Goal: Check status: Check status

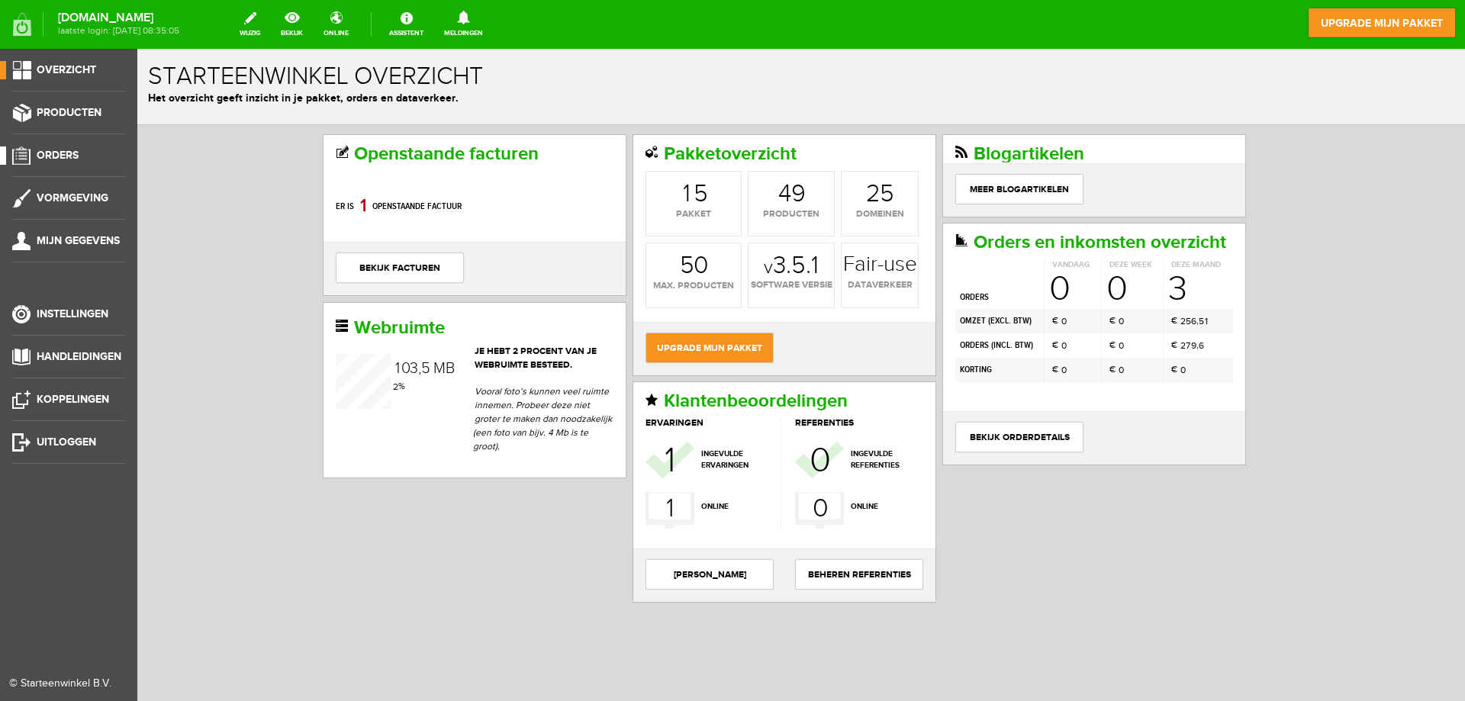
click at [69, 157] on span "Orders" at bounding box center [58, 155] width 42 height 13
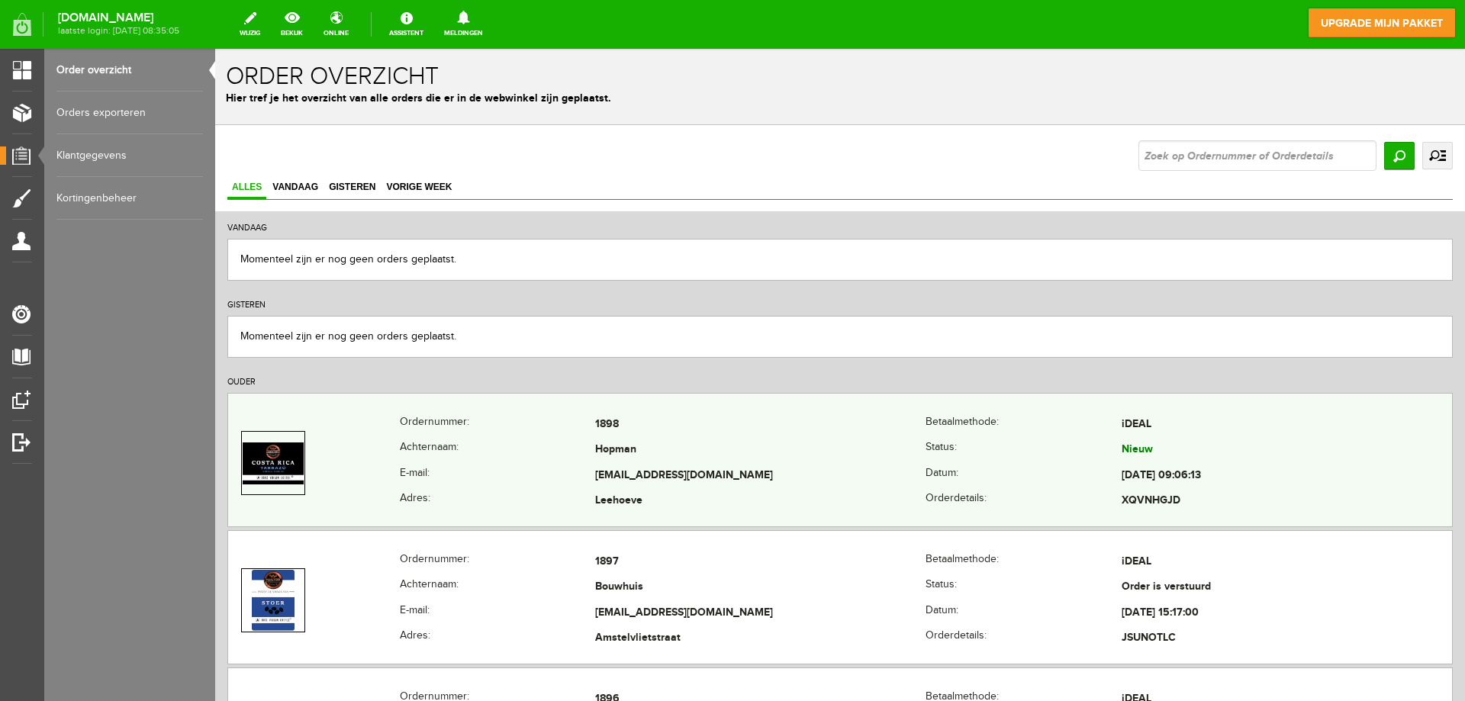
click at [724, 448] on td "Hopman" at bounding box center [760, 451] width 330 height 26
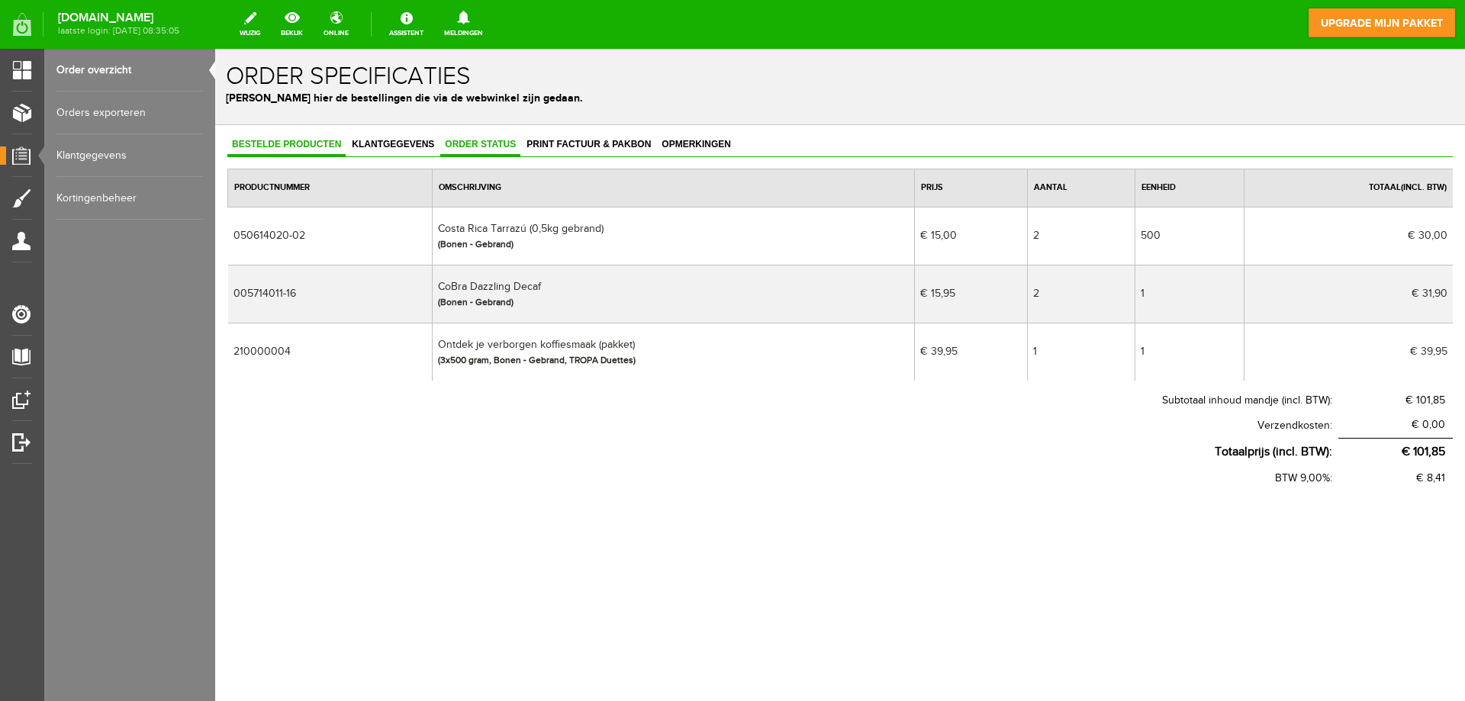
click at [494, 139] on span "Order status" at bounding box center [480, 144] width 80 height 11
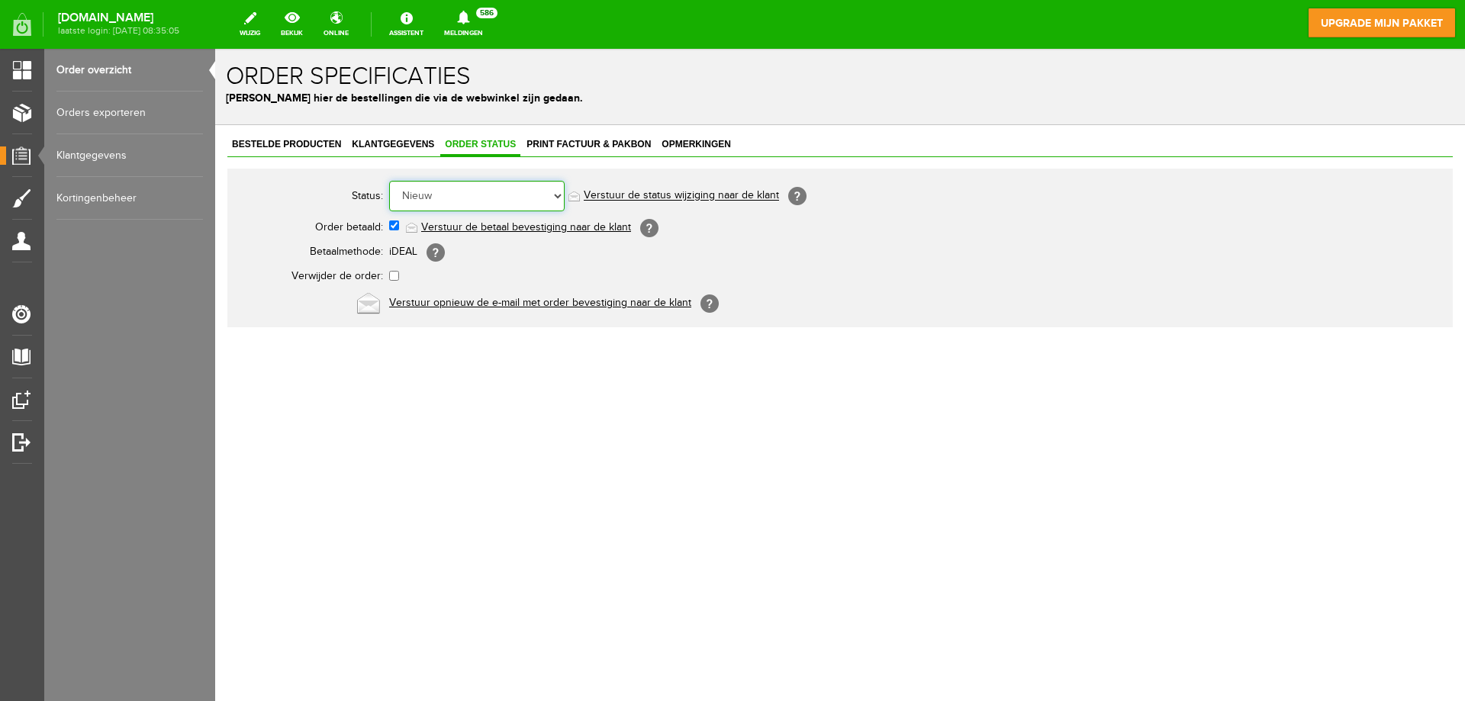
click at [480, 195] on select "Order niet afgerond Nieuw Order in behandeling Wacht op leverancier Wacht op be…" at bounding box center [476, 196] width 175 height 31
select select "2"
click at [389, 181] on select "Order niet afgerond Nieuw Order in behandeling Wacht op leverancier Wacht op be…" at bounding box center [476, 196] width 175 height 31
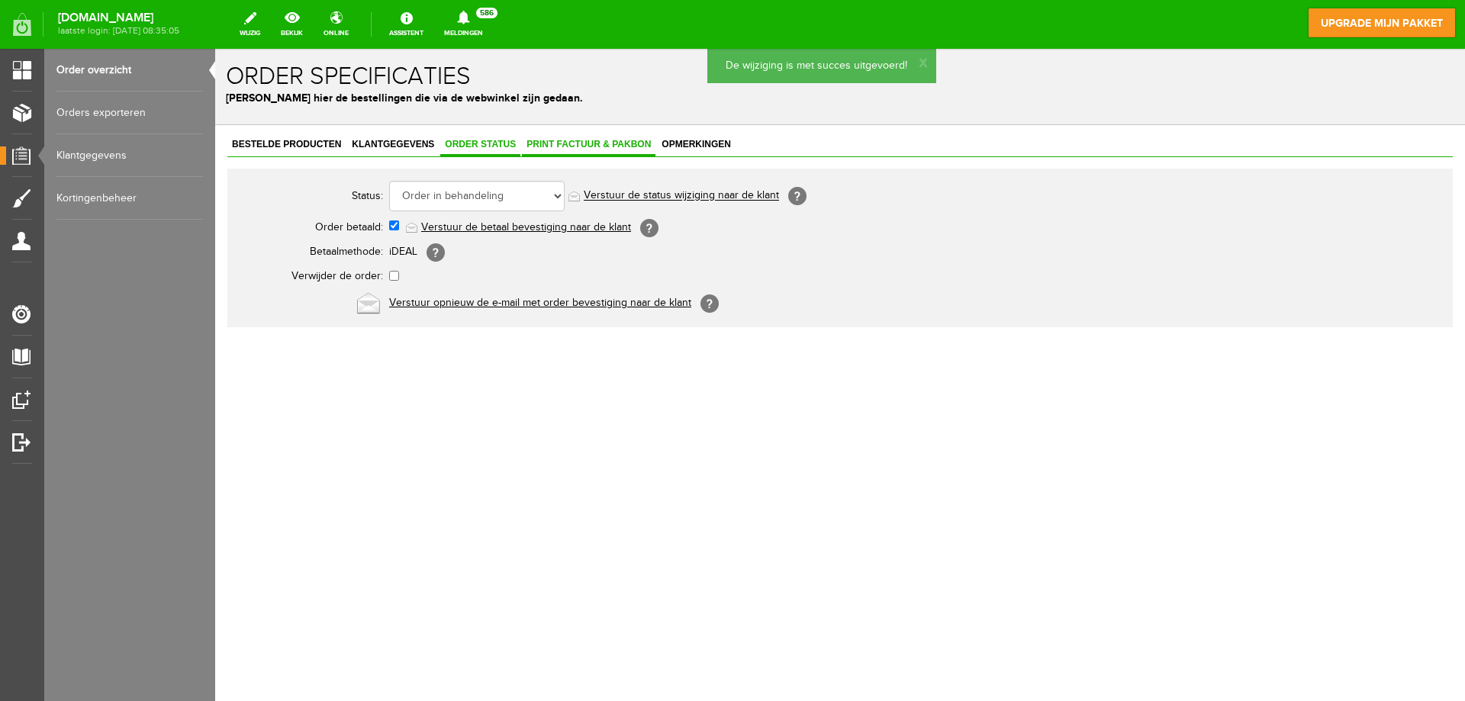
click at [562, 143] on span "Print factuur & pakbon" at bounding box center [589, 144] width 134 height 11
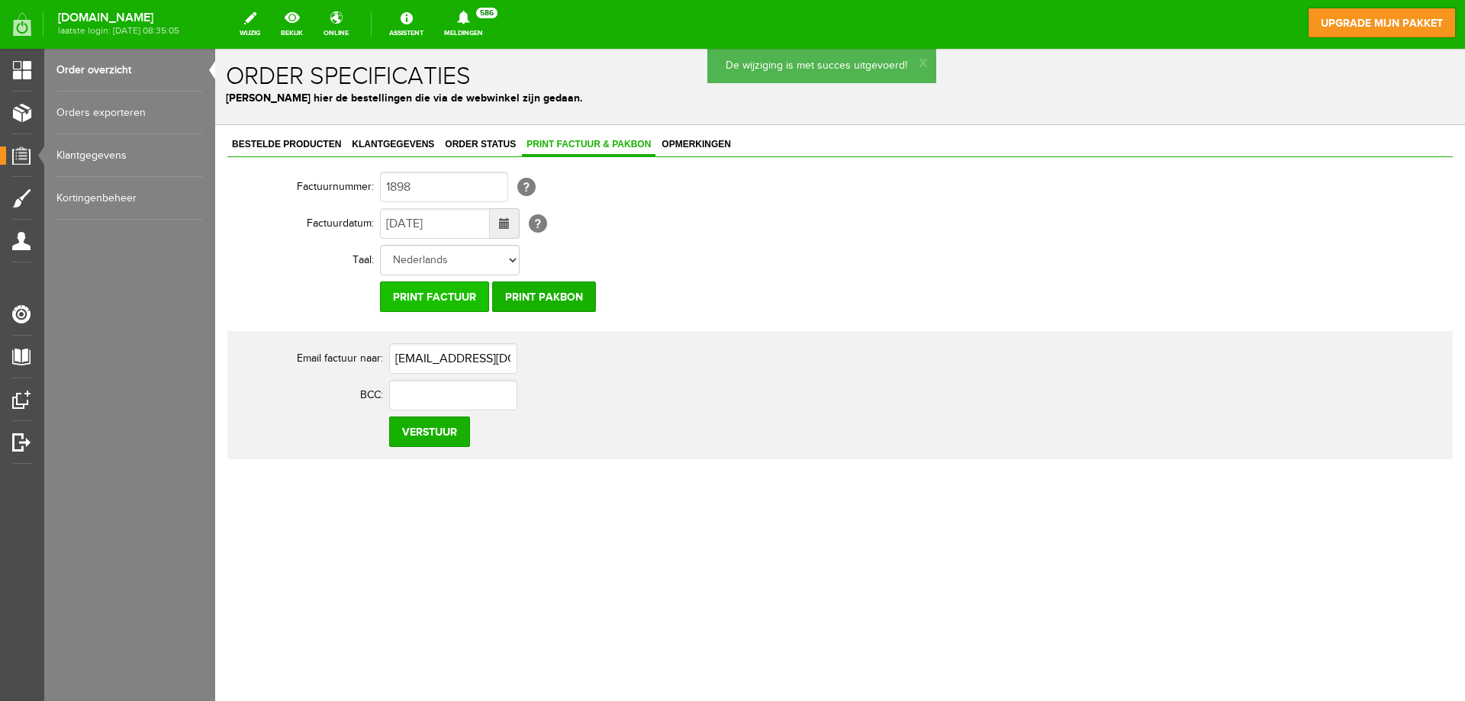
click at [430, 294] on input "Print factuur" at bounding box center [434, 297] width 109 height 31
click at [552, 295] on input "Print pakbon" at bounding box center [544, 297] width 104 height 31
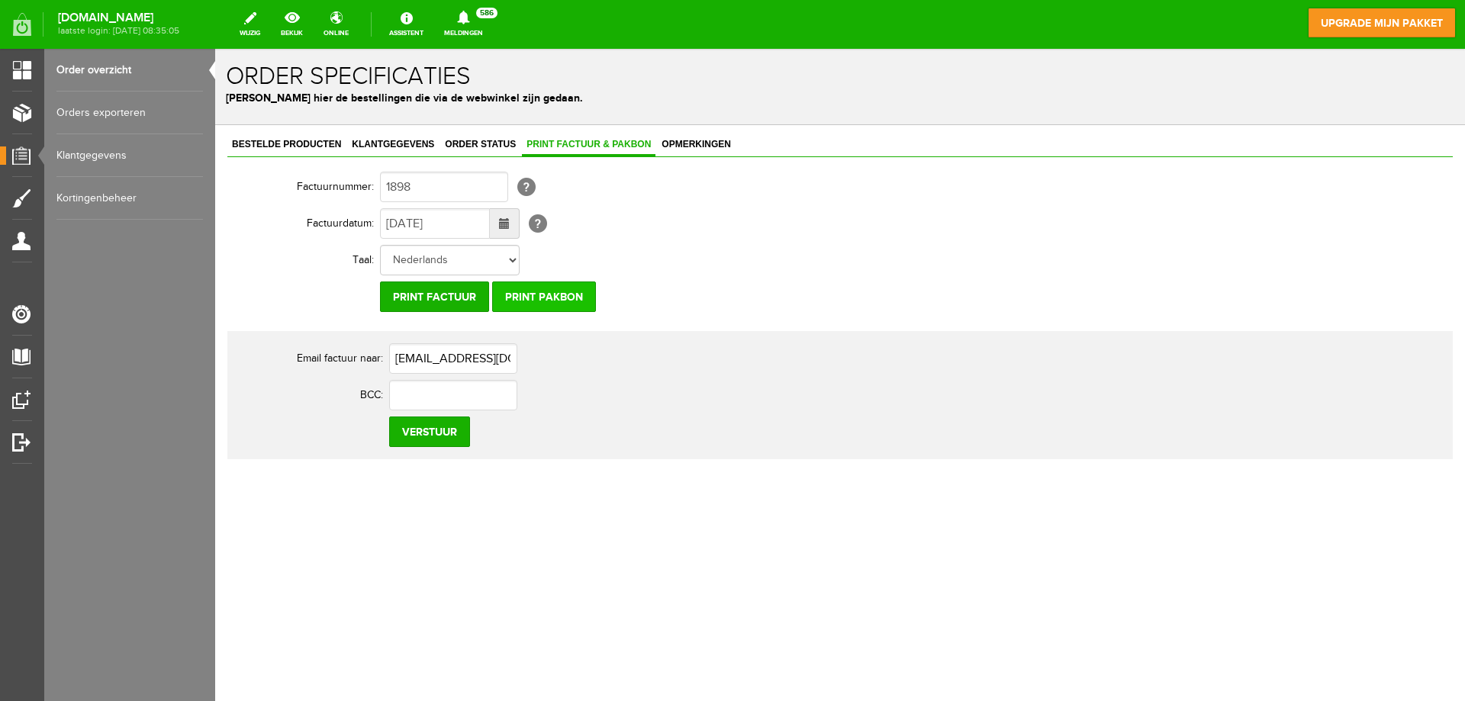
click at [571, 301] on input "Print pakbon" at bounding box center [544, 297] width 104 height 31
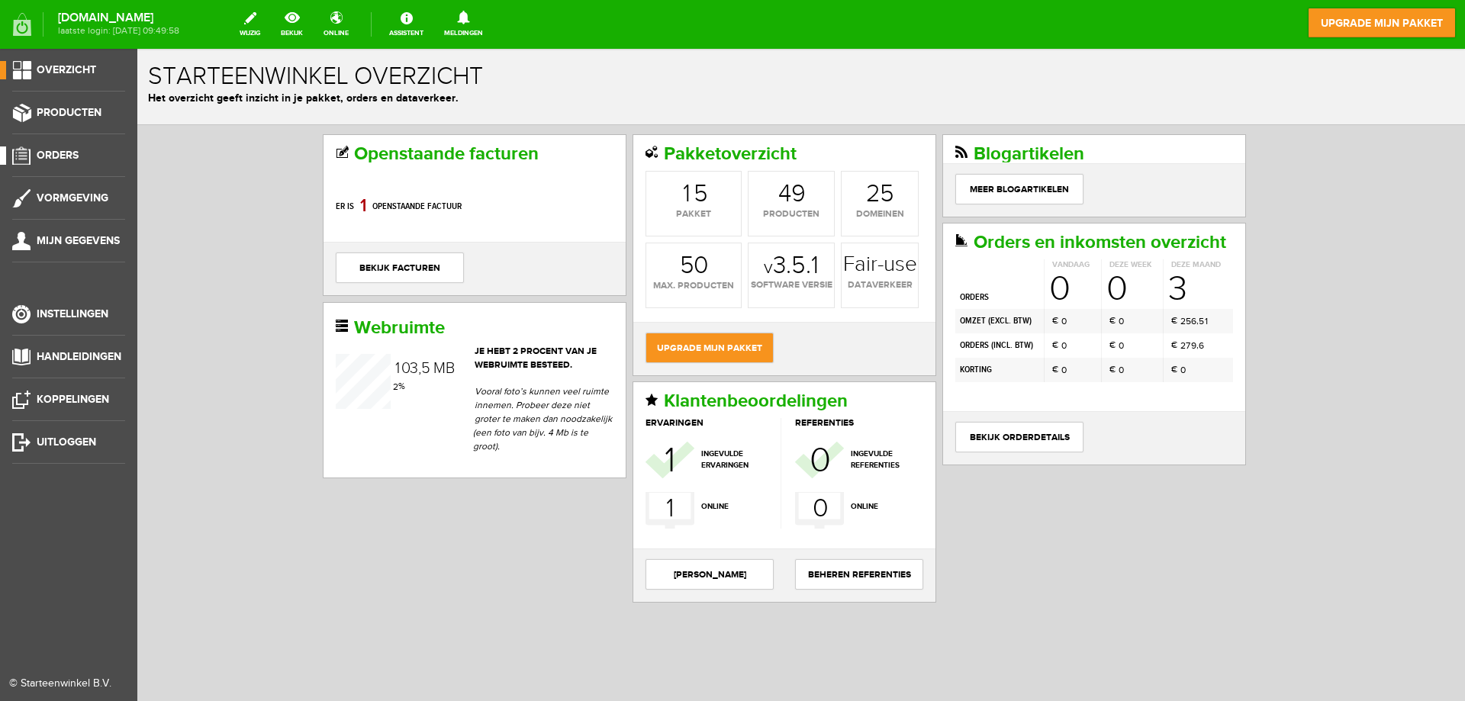
click at [72, 148] on link "Orders" at bounding box center [62, 155] width 125 height 18
